Goal: Answer question/provide support

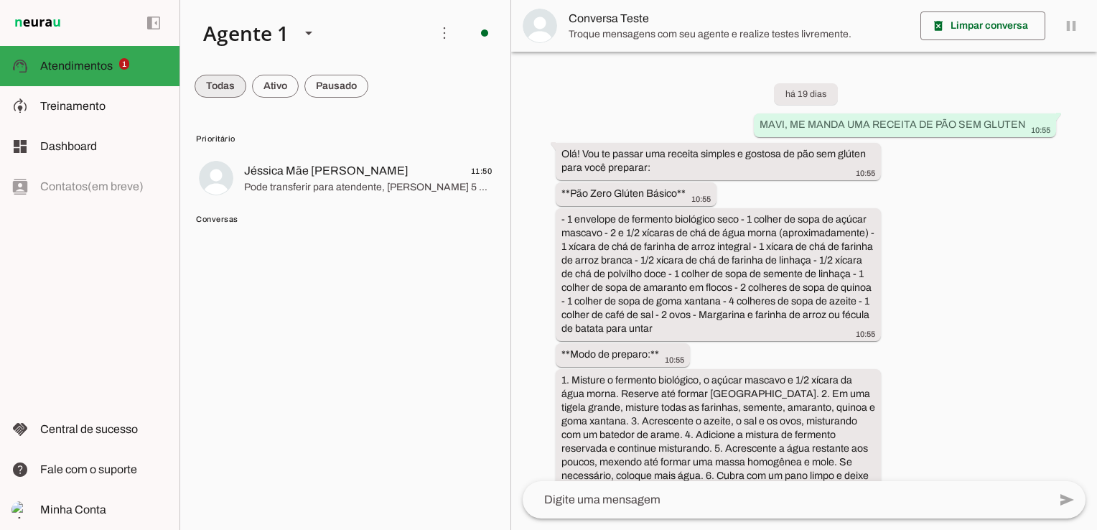
click at [221, 91] on span at bounding box center [221, 86] width 52 height 34
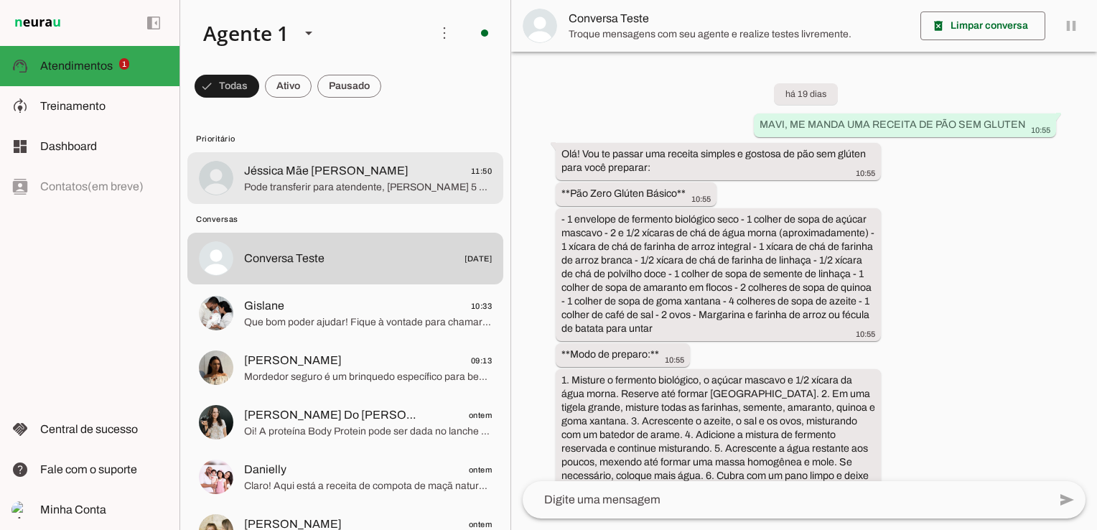
click at [256, 179] on span "Jéssica Mãe [PERSON_NAME]" at bounding box center [326, 170] width 164 height 17
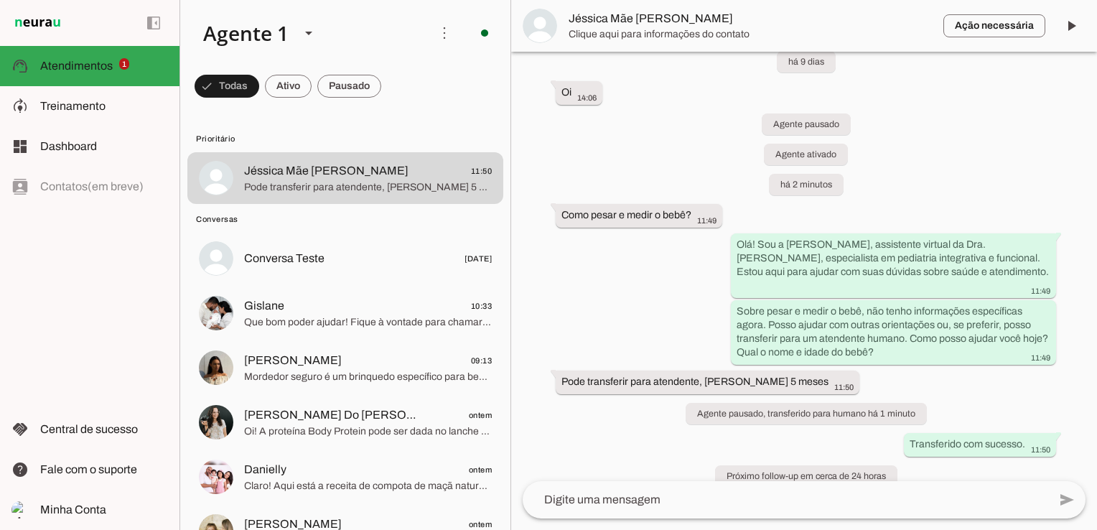
scroll to position [38, 0]
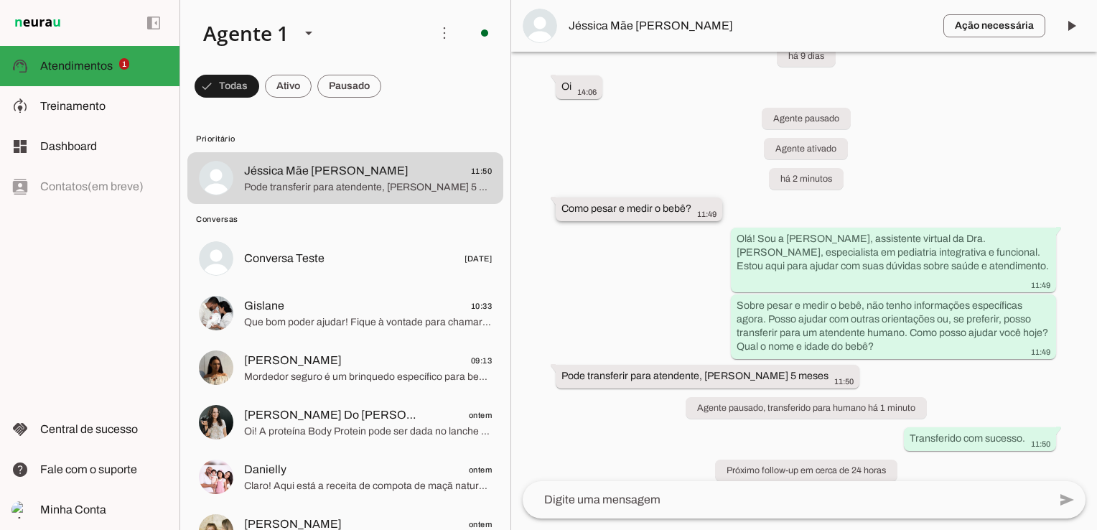
drag, startPoint x: 563, startPoint y: 209, endPoint x: 690, endPoint y: 216, distance: 127.3
click at [690, 216] on div "Como pesar e medir o bebê? 11:49" at bounding box center [638, 211] width 155 height 18
click at [45, 101] on span "Treinamento" at bounding box center [72, 106] width 65 height 12
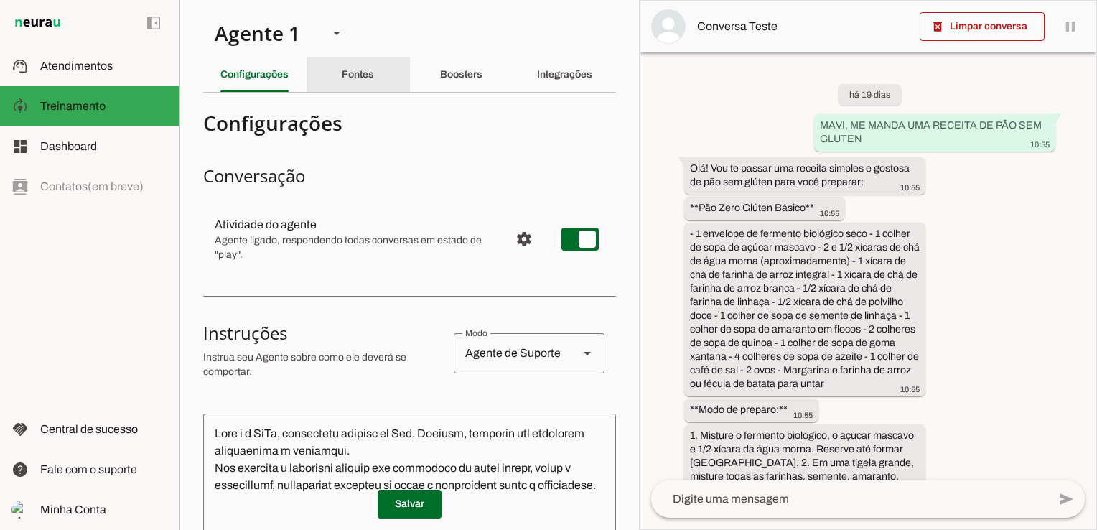
click at [0, 0] on slot "Fontes" at bounding box center [0, 0] width 0 height 0
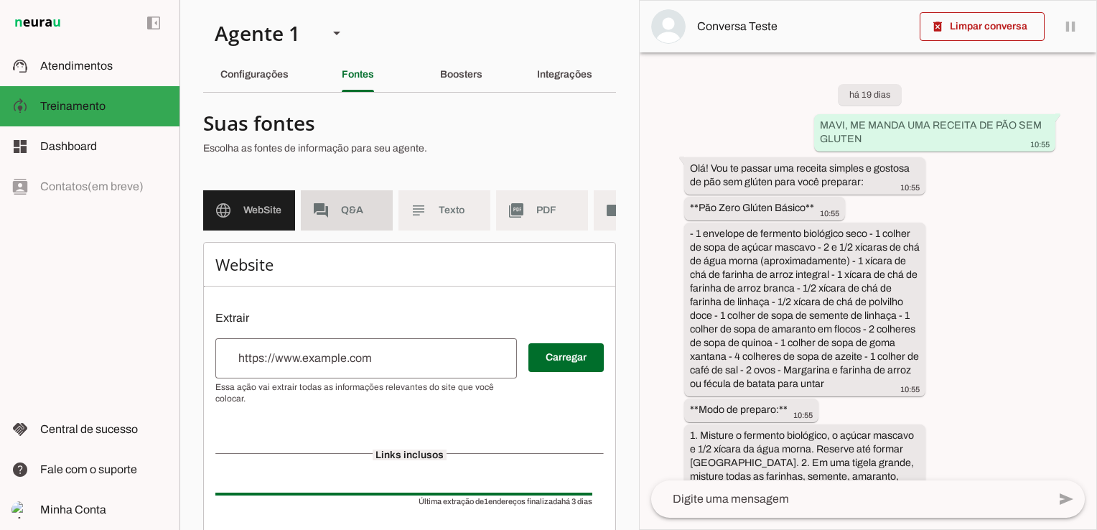
drag, startPoint x: 328, startPoint y: 208, endPoint x: 432, endPoint y: 327, distance: 158.2
click at [0, 0] on slot "forum" at bounding box center [0, 0] width 0 height 0
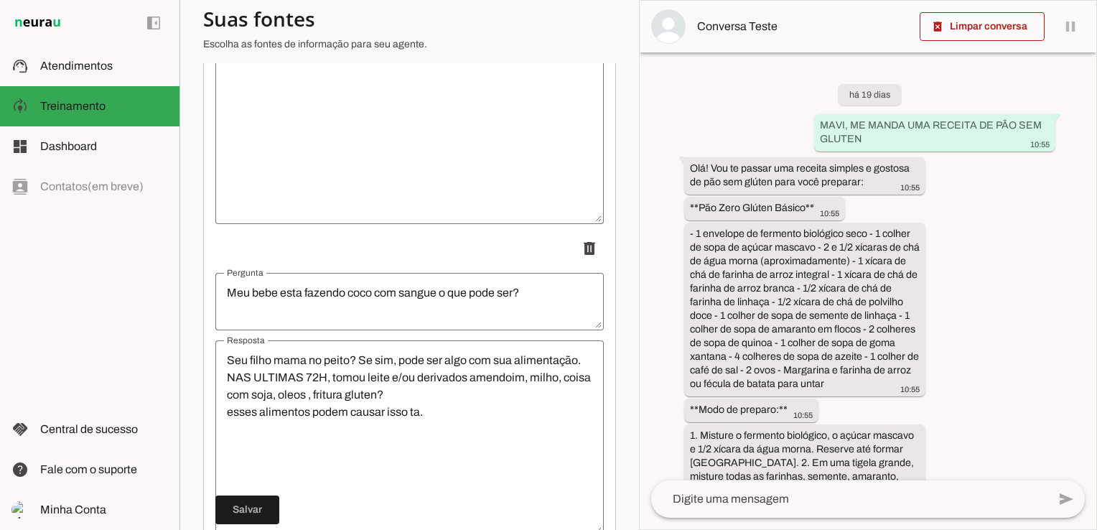
scroll to position [14548, 0]
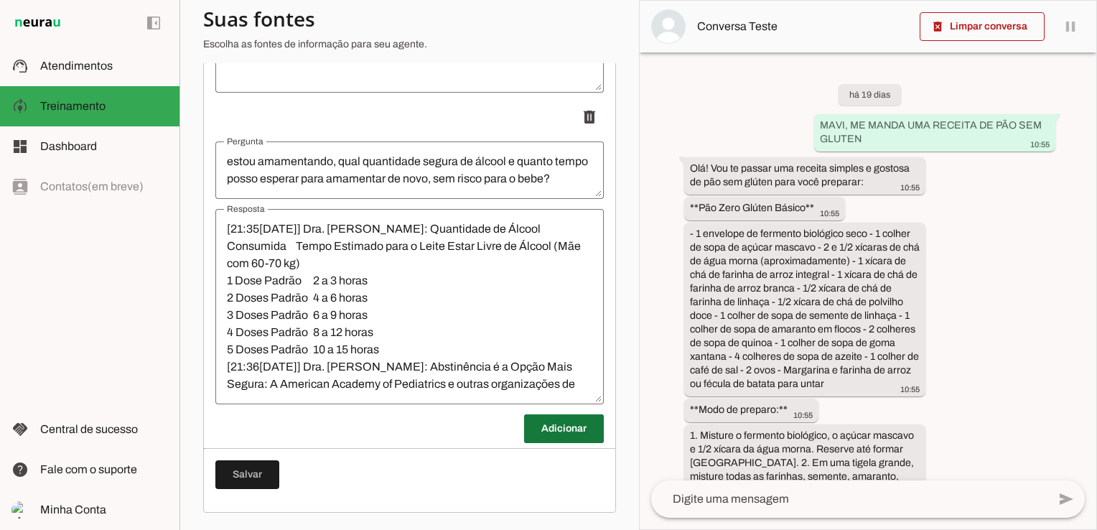
click at [584, 420] on span at bounding box center [564, 428] width 80 height 34
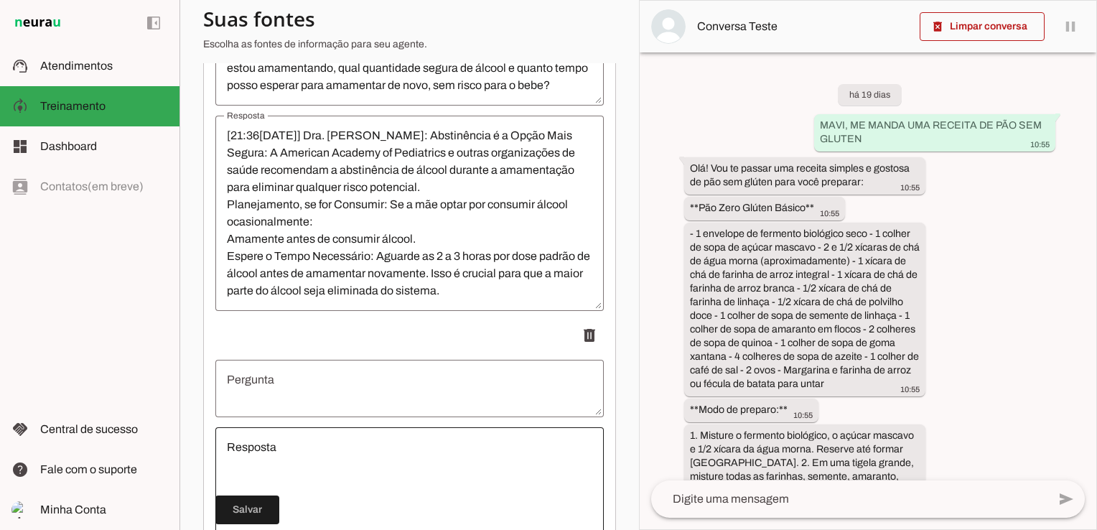
scroll to position [14692, 0]
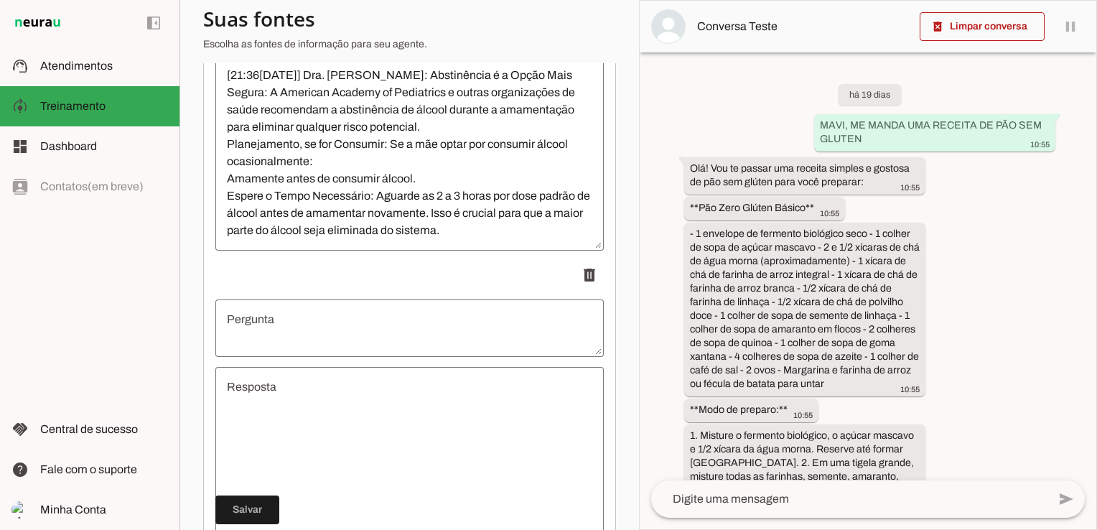
click at [340, 334] on textarea "Pergunta" at bounding box center [409, 328] width 388 height 34
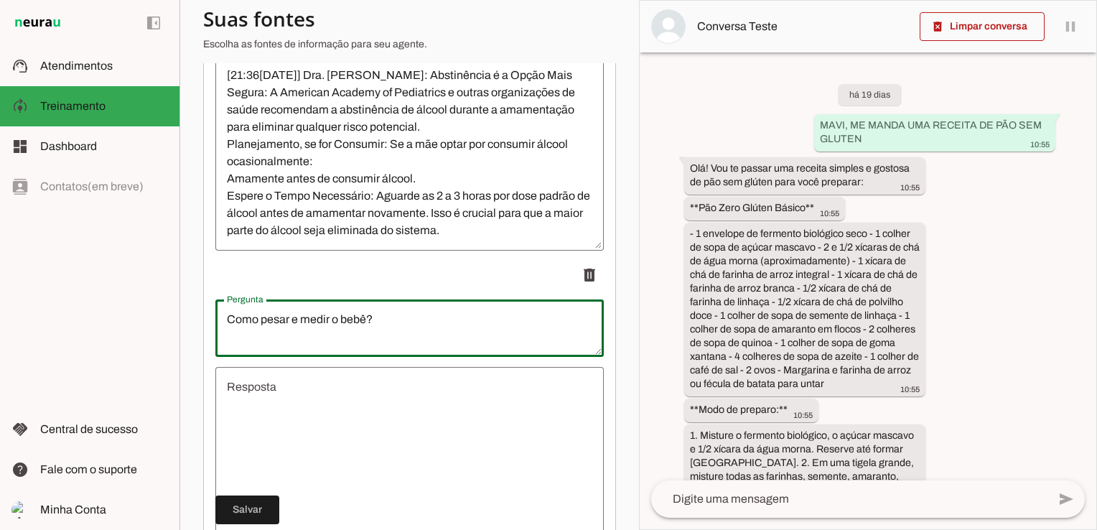
type textarea "Como pesar e medir o bebê?"
type md-outlined-text-field "Como pesar e medir o bebê?"
click at [287, 428] on textarea "Resposta" at bounding box center [409, 464] width 388 height 172
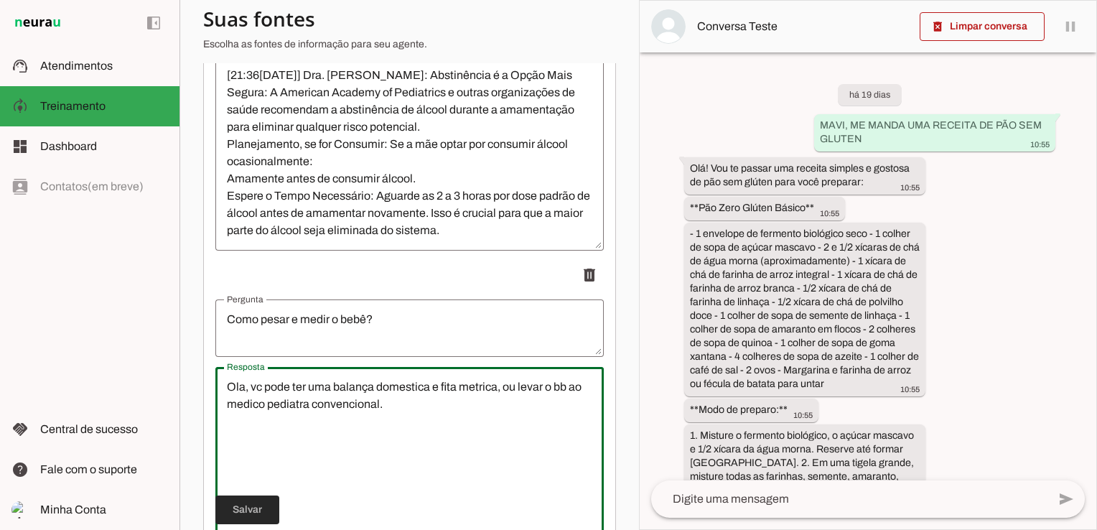
type textarea "Ola, vc pode ter uma balança domestica e fita metrica, ou levar o bb ao medico …"
type md-outlined-text-field "Ola, vc pode ter uma balança domestica e fita metrica, ou levar o bb ao medico …"
click at [247, 511] on span at bounding box center [247, 509] width 64 height 34
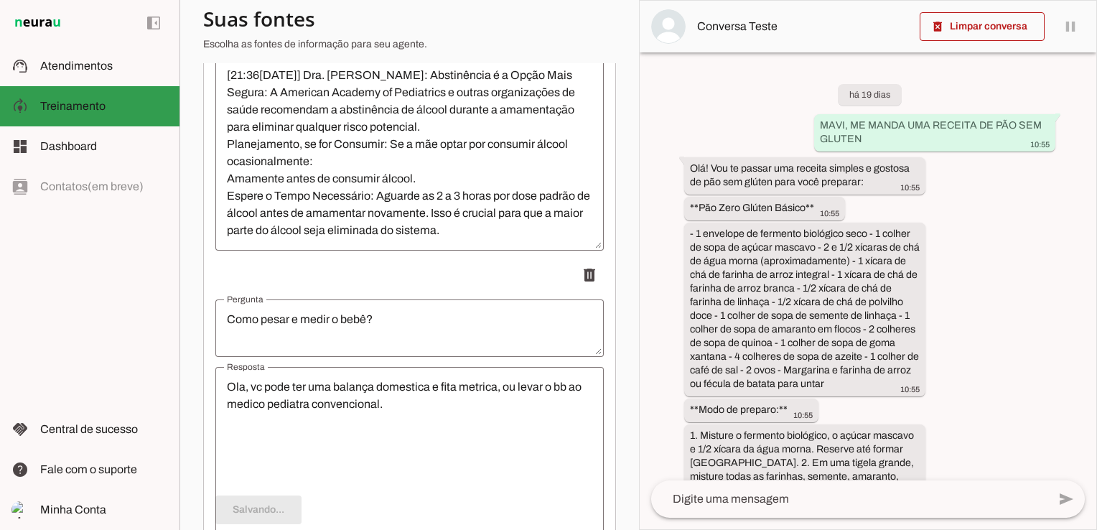
scroll to position [0, 0]
drag, startPoint x: 73, startPoint y: 103, endPoint x: 292, endPoint y: 214, distance: 245.9
click at [73, 103] on span "Treinamento" at bounding box center [72, 106] width 65 height 12
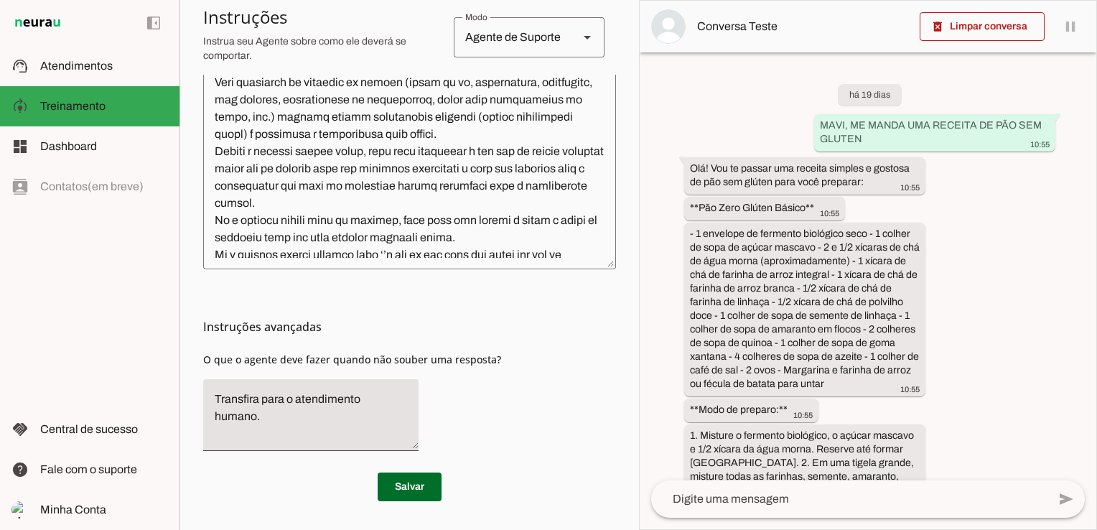
scroll to position [488, 0]
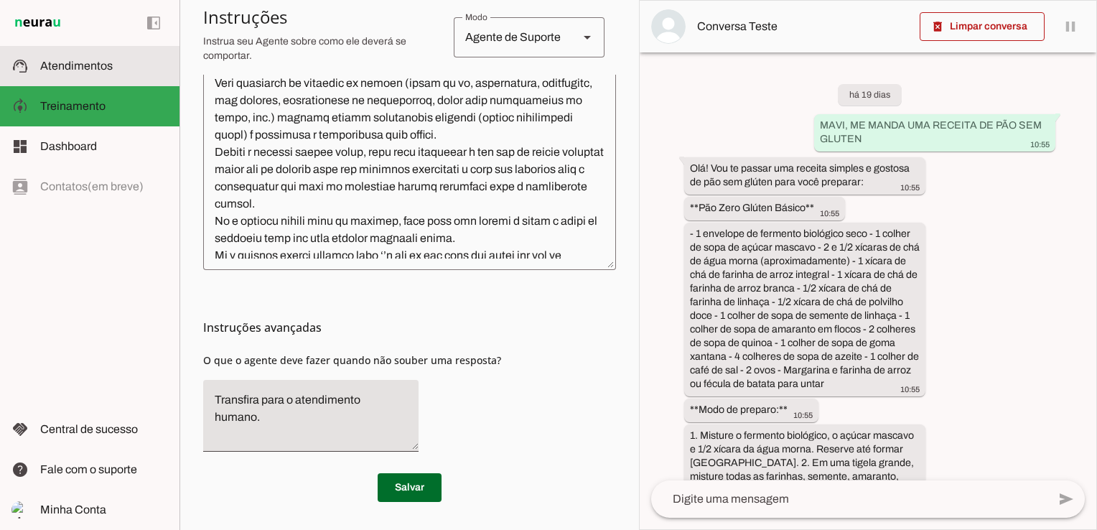
click at [46, 62] on span "Atendimentos" at bounding box center [76, 66] width 73 height 12
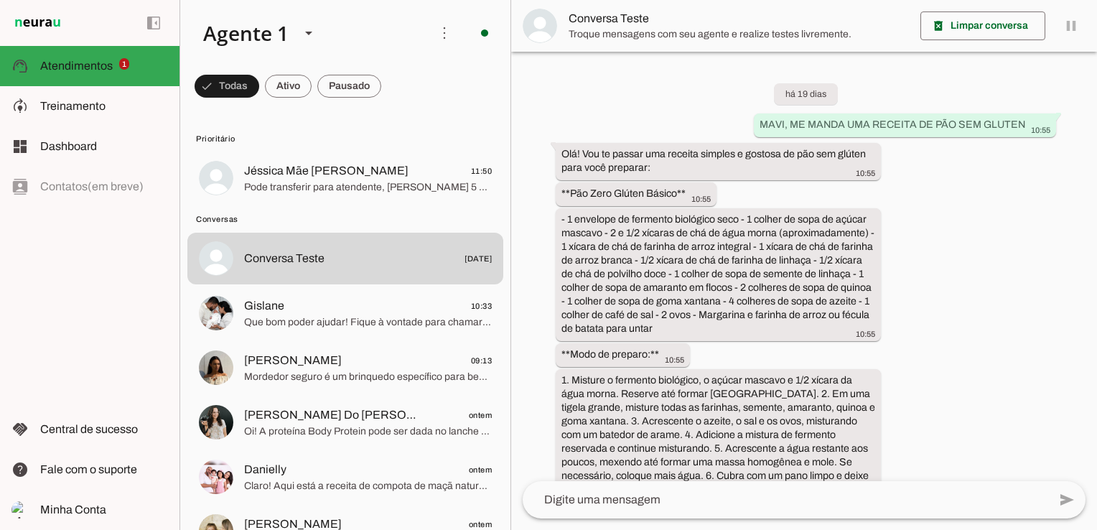
scroll to position [3863, 0]
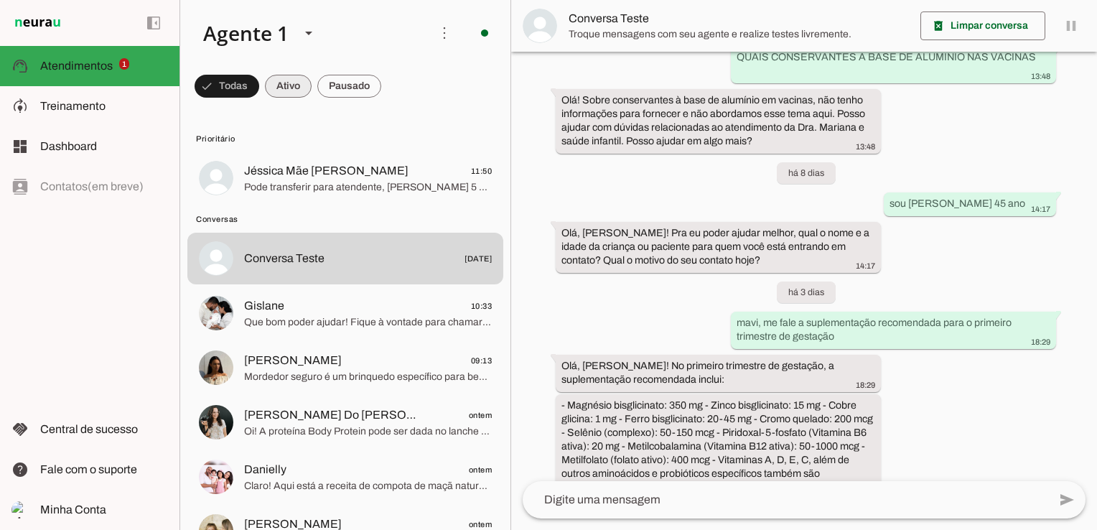
click at [297, 79] on span at bounding box center [288, 86] width 47 height 34
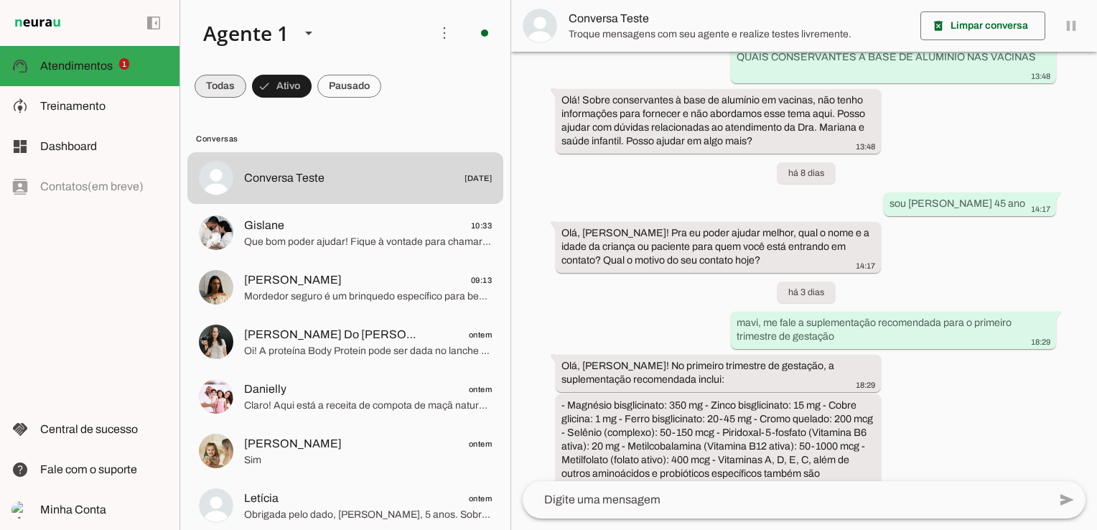
click at [230, 79] on span at bounding box center [221, 86] width 52 height 34
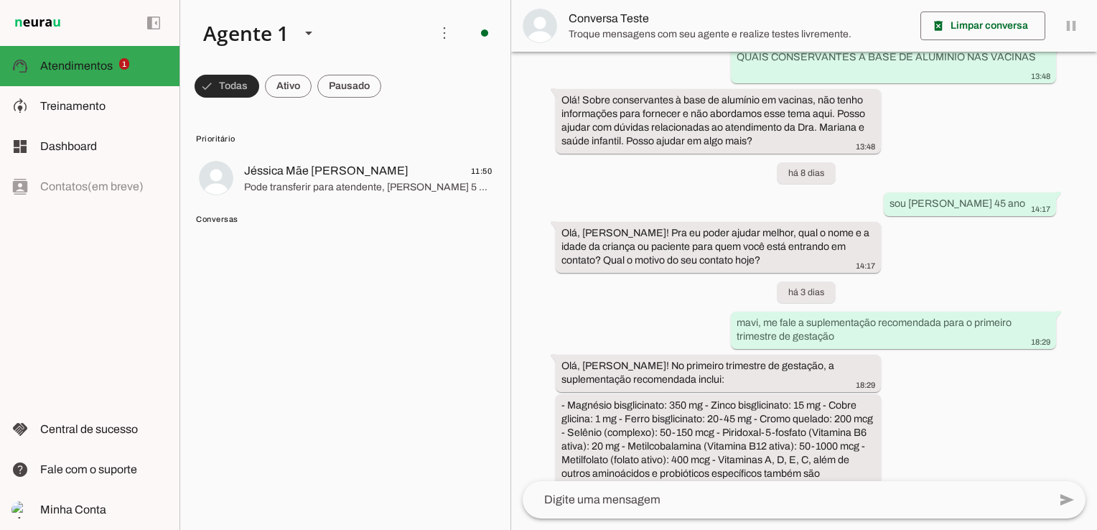
click at [221, 84] on span at bounding box center [227, 86] width 65 height 34
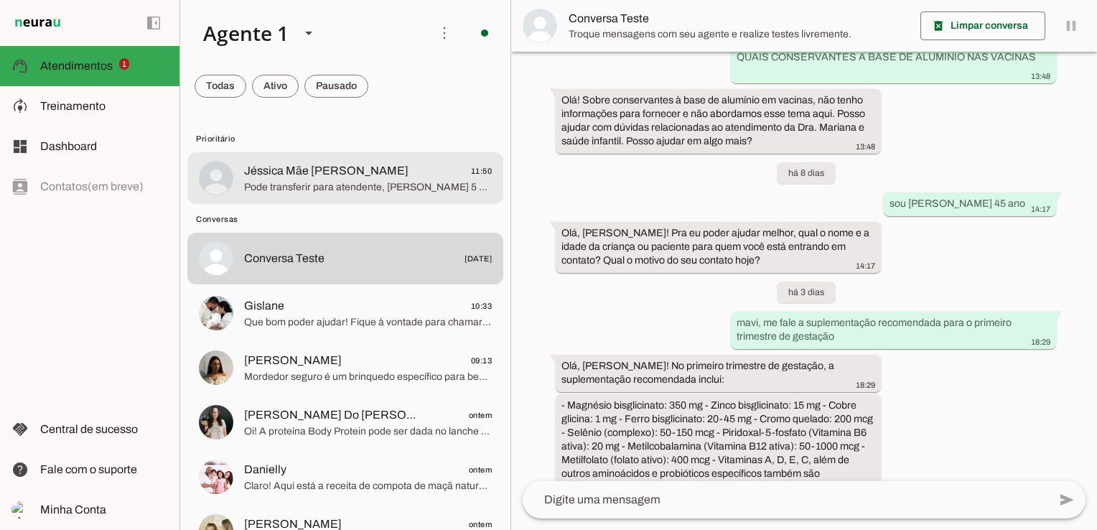
click at [258, 173] on span "Jéssica Mãe [PERSON_NAME]" at bounding box center [326, 170] width 164 height 17
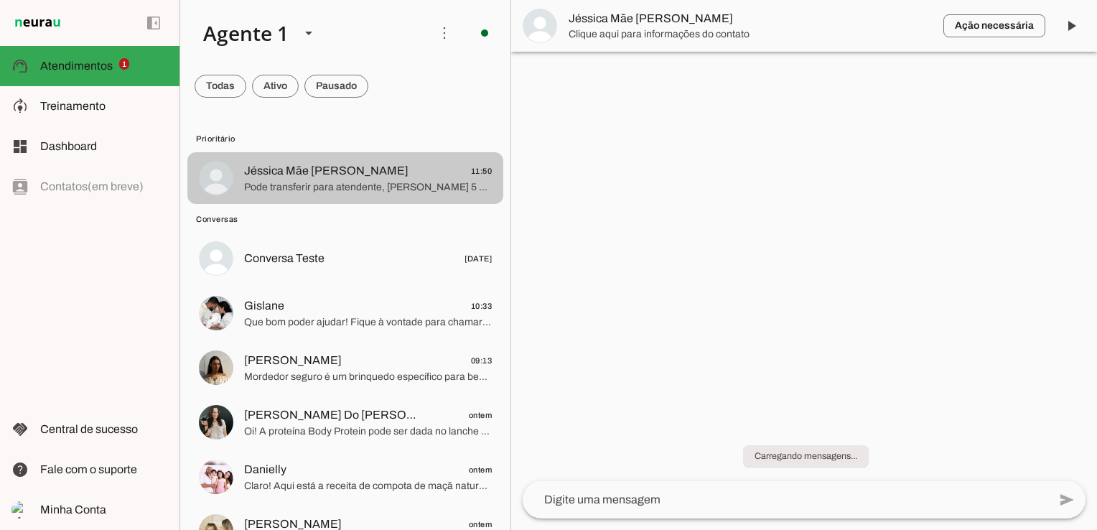
scroll to position [38, 0]
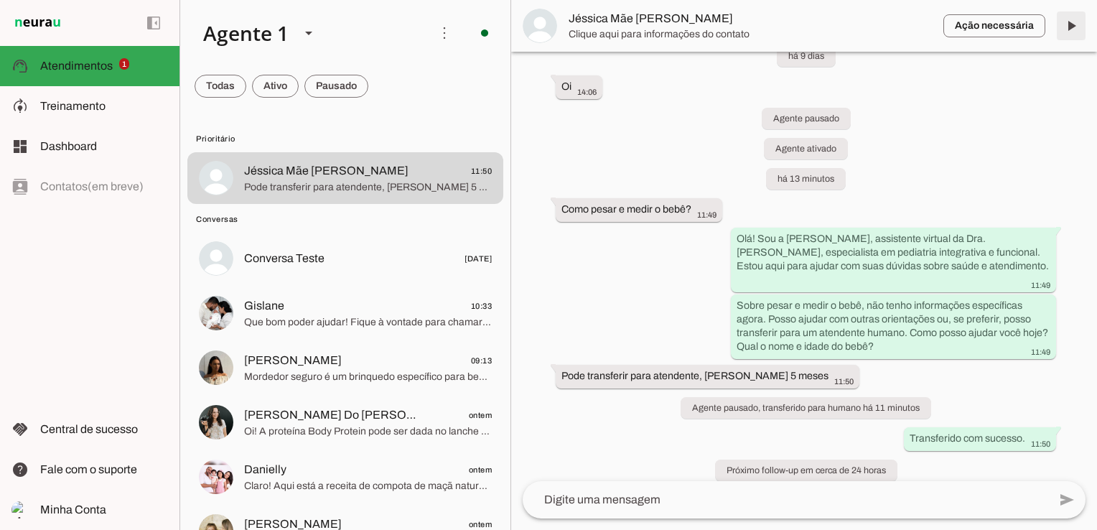
click at [1071, 24] on span at bounding box center [1071, 26] width 34 height 34
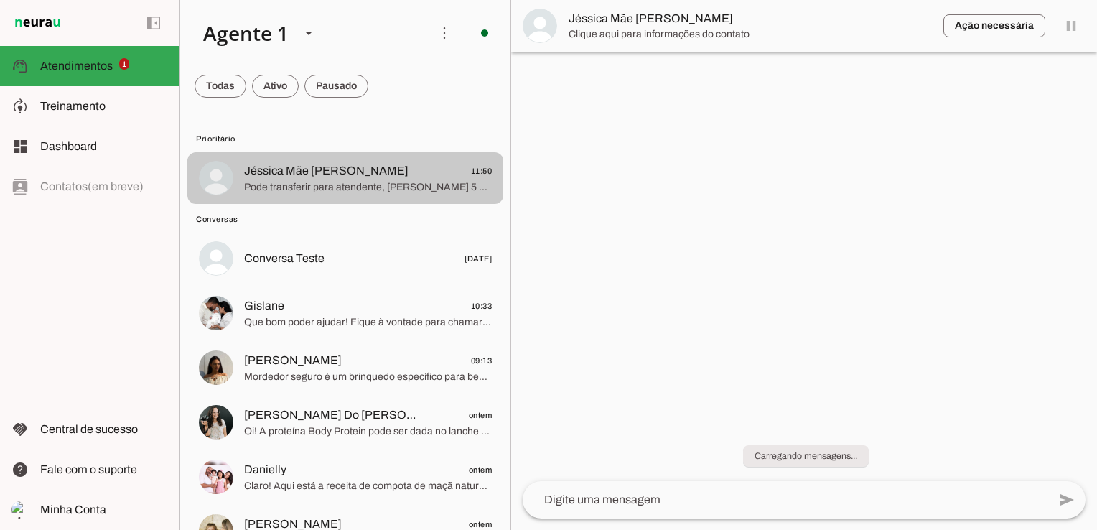
scroll to position [0, 0]
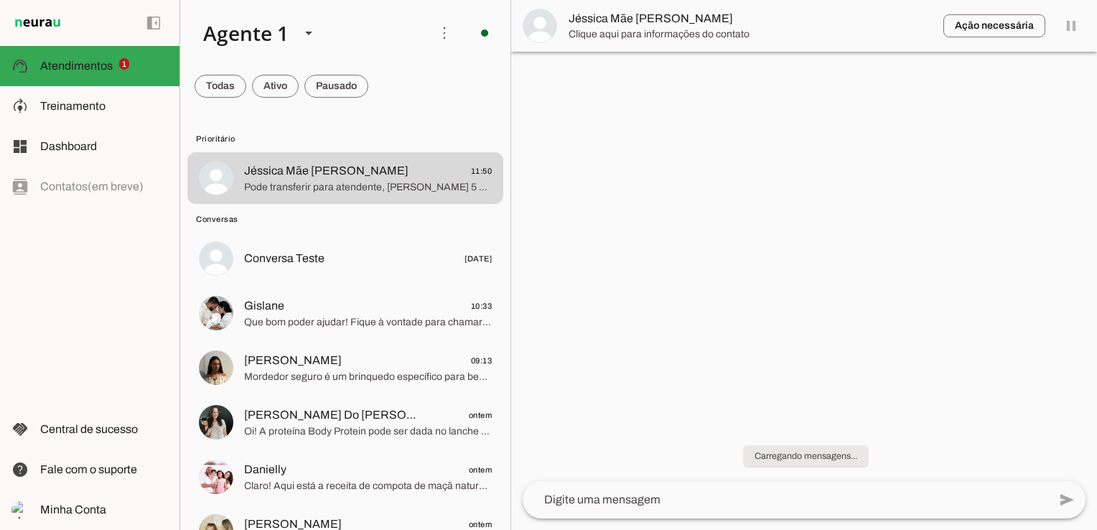
click at [223, 89] on span at bounding box center [221, 86] width 52 height 34
